Goal: Find specific page/section: Find specific page/section

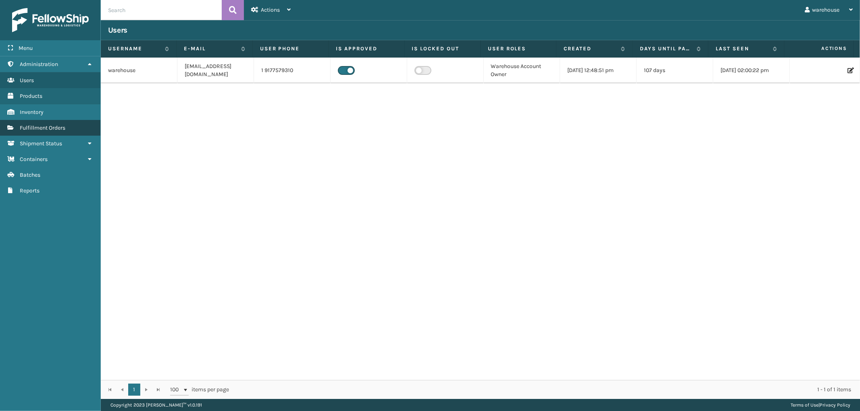
click at [69, 125] on link "Fulfillment Orders" at bounding box center [50, 128] width 100 height 16
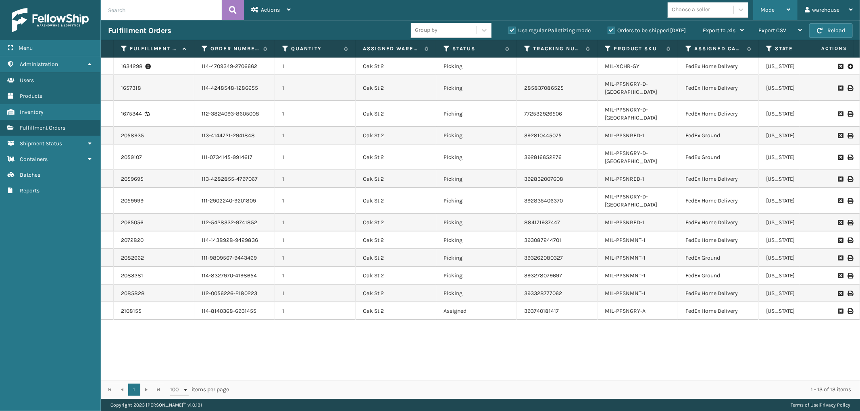
click at [787, 10] on icon at bounding box center [788, 10] width 4 height 6
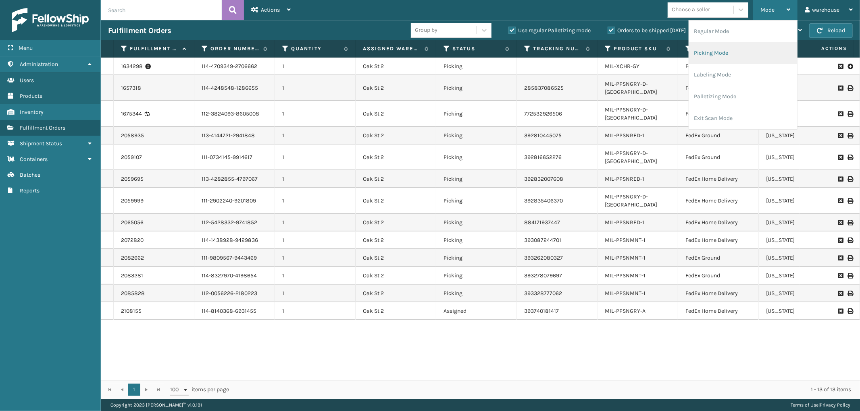
click at [745, 59] on li "Picking Mode" at bounding box center [743, 53] width 108 height 22
